Goal: Information Seeking & Learning: Check status

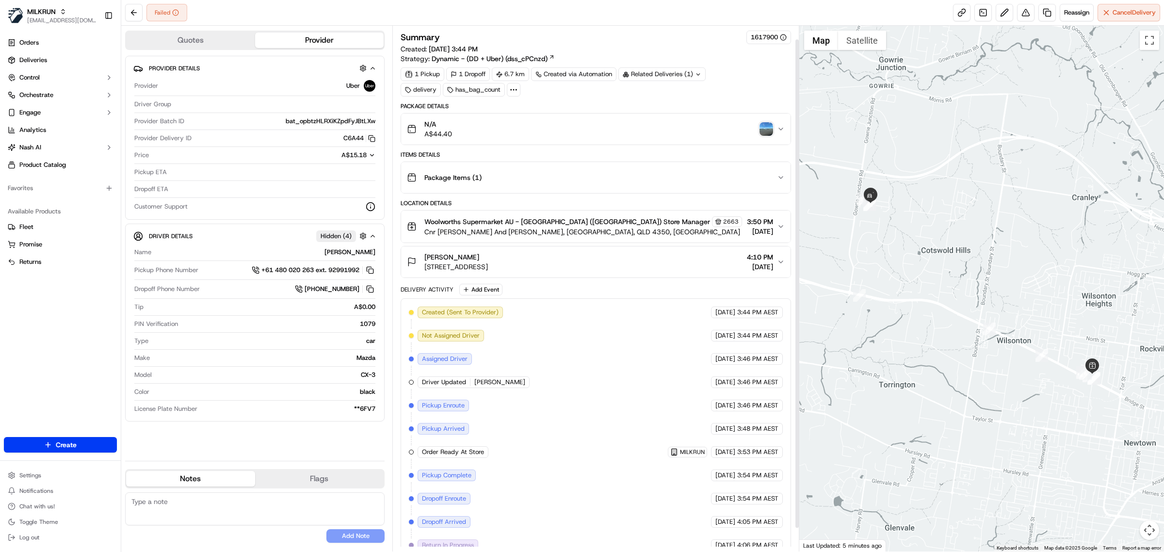
scroll to position [40, 0]
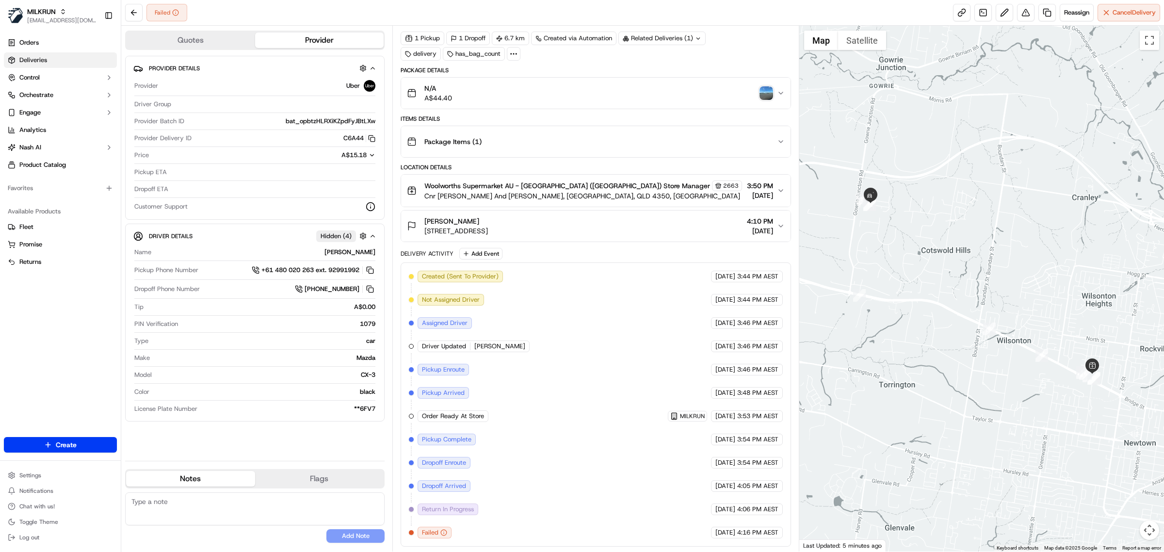
click at [85, 64] on link "Deliveries" at bounding box center [60, 60] width 113 height 16
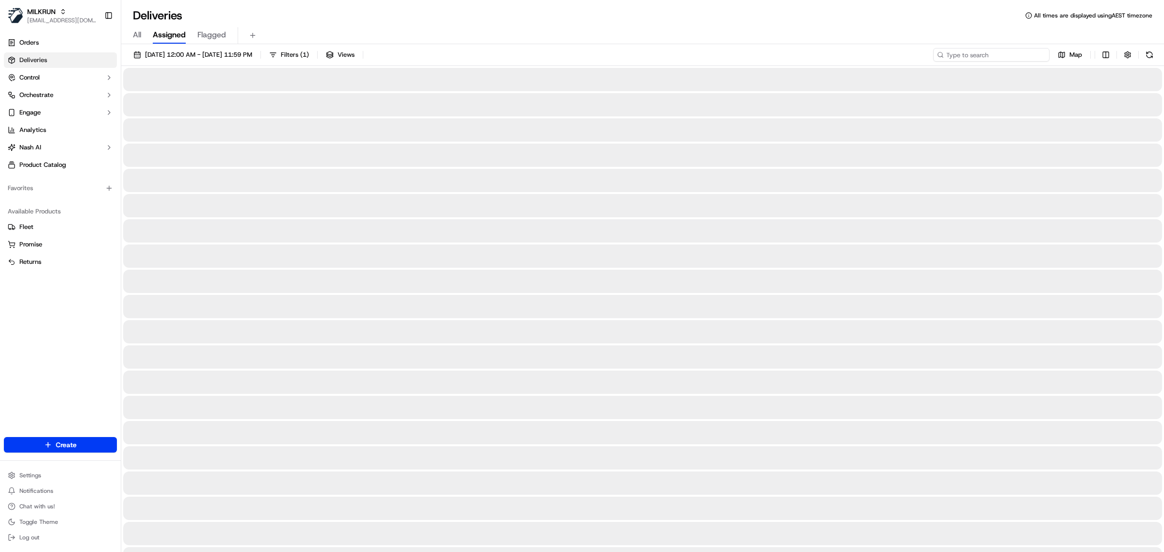
click at [1011, 56] on input at bounding box center [991, 55] width 116 height 14
paste input "[PERSON_NAME]"
type input "[PERSON_NAME]"
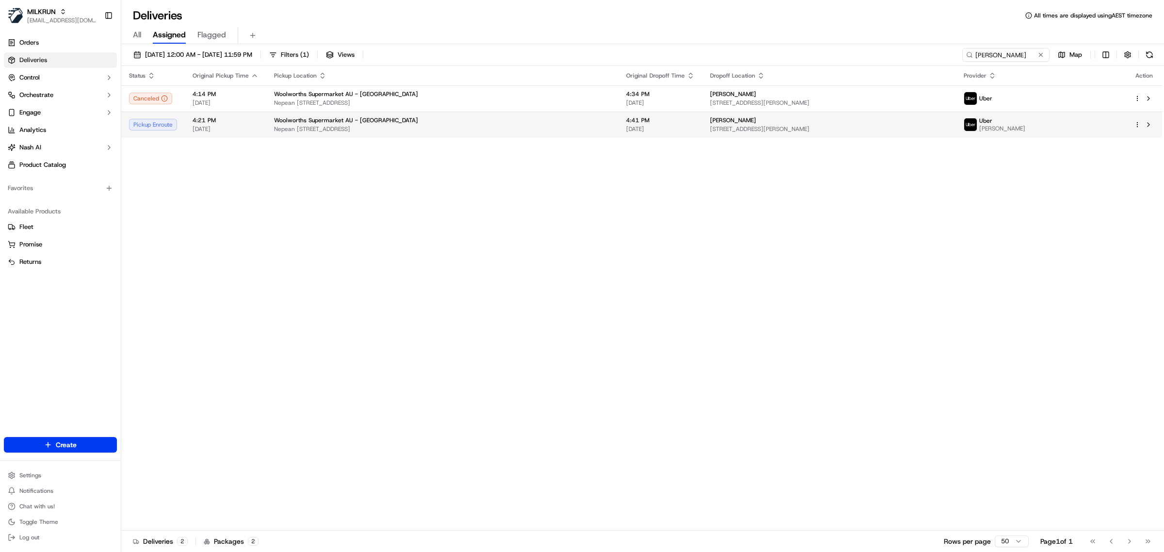
click at [462, 130] on span "Nepean [STREET_ADDRESS]" at bounding box center [442, 129] width 337 height 8
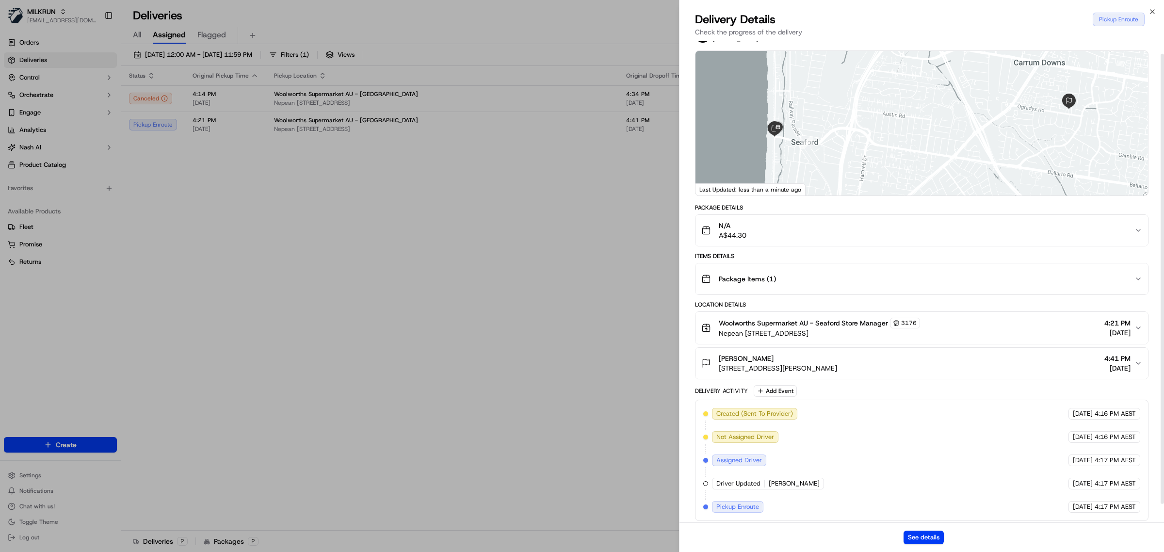
scroll to position [34, 0]
